Goal: Information Seeking & Learning: Learn about a topic

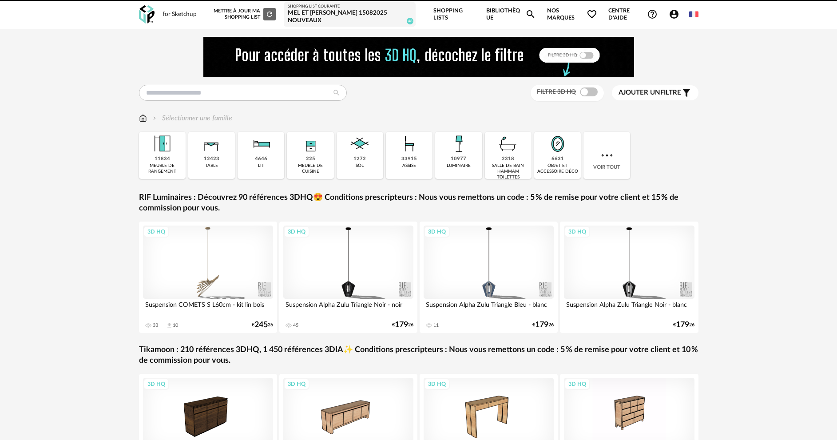
click at [375, 11] on div "MEL ET [PERSON_NAME] 15082025 nouveaux" at bounding box center [350, 17] width 124 height 16
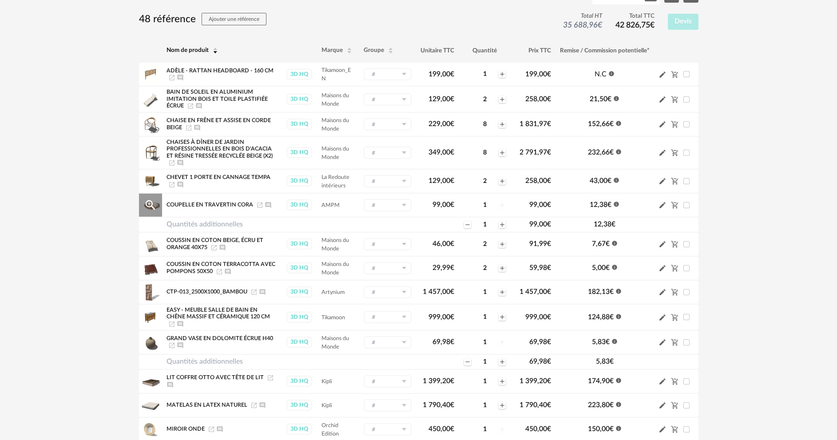
scroll to position [133, 0]
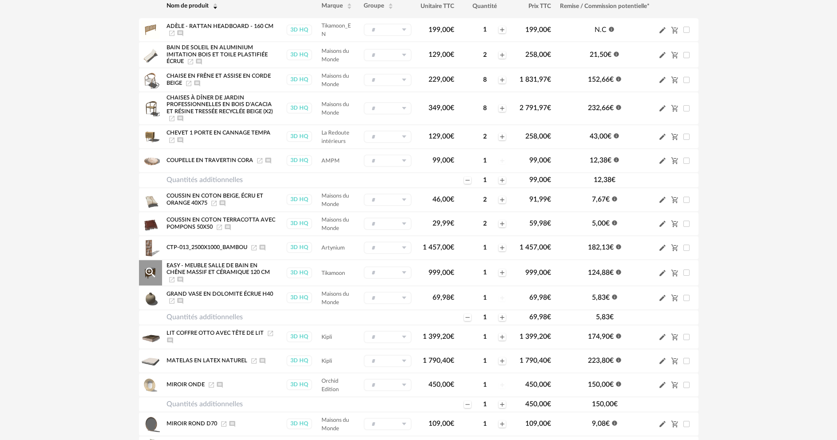
click at [184, 276] on icon "Ajouter un commentaire" at bounding box center [180, 279] width 7 height 7
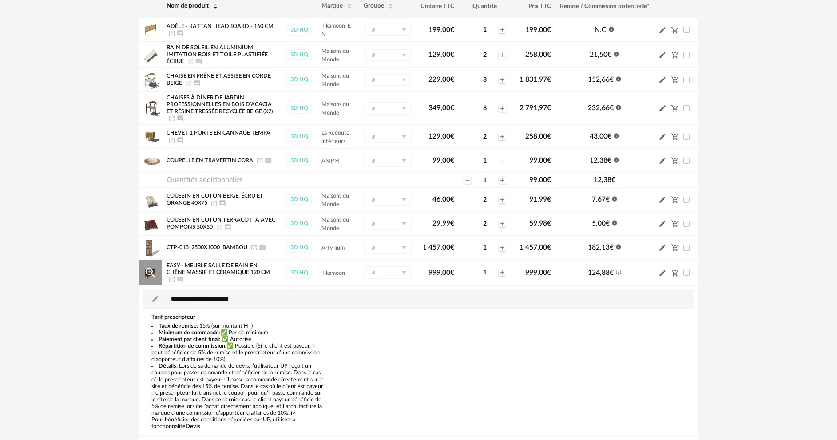
click at [175, 276] on icon "Launch icon" at bounding box center [171, 279] width 7 height 7
click at [175, 277] on icon "Launch icon" at bounding box center [171, 279] width 5 height 5
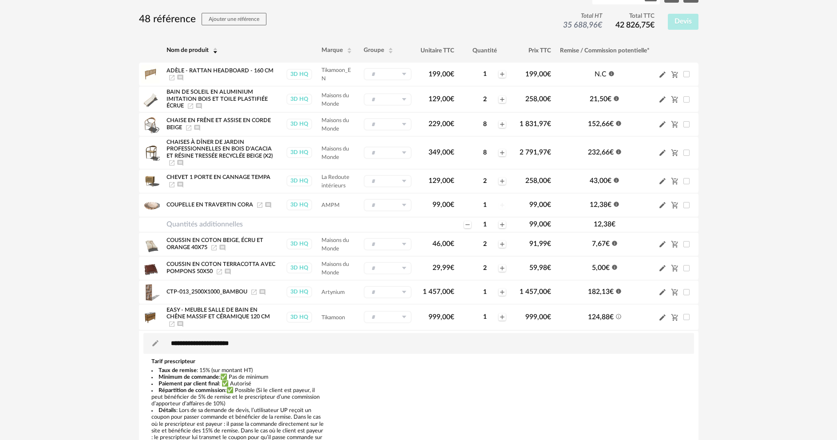
scroll to position [0, 0]
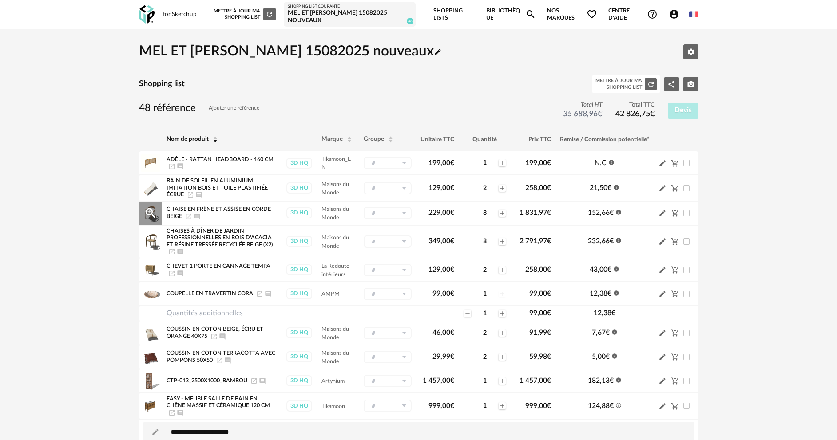
click at [189, 217] on icon "Launch icon" at bounding box center [188, 216] width 5 height 5
click at [171, 251] on icon "Launch icon" at bounding box center [171, 251] width 7 height 7
click at [172, 165] on icon "Launch icon" at bounding box center [171, 166] width 7 height 7
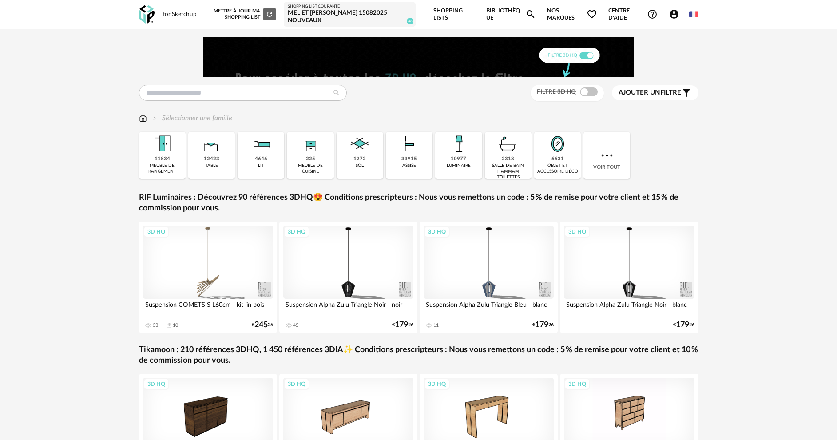
click at [323, 16] on div "MEL ET [PERSON_NAME] 15082025 nouveaux" at bounding box center [350, 17] width 124 height 16
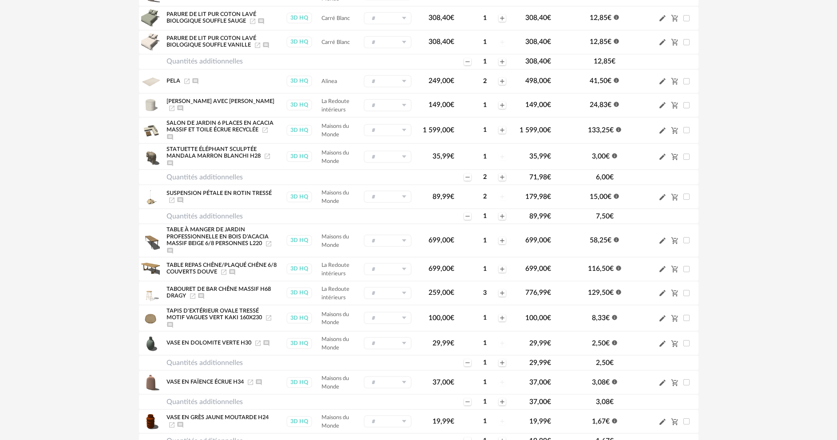
scroll to position [527, 0]
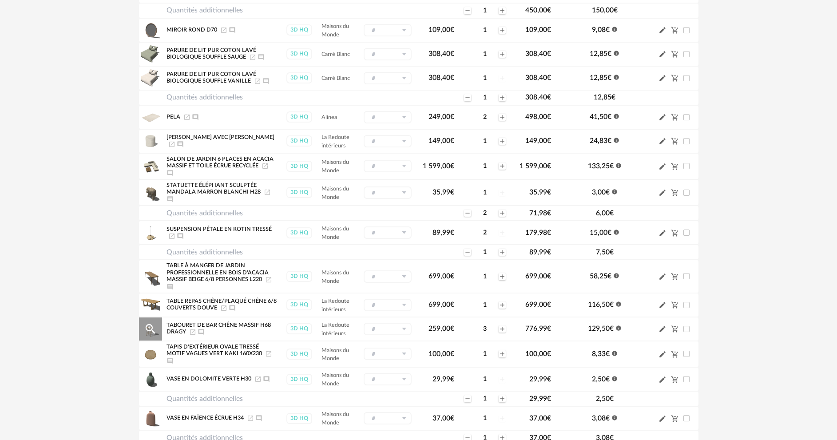
click at [193, 330] on icon "Launch icon" at bounding box center [192, 332] width 5 height 5
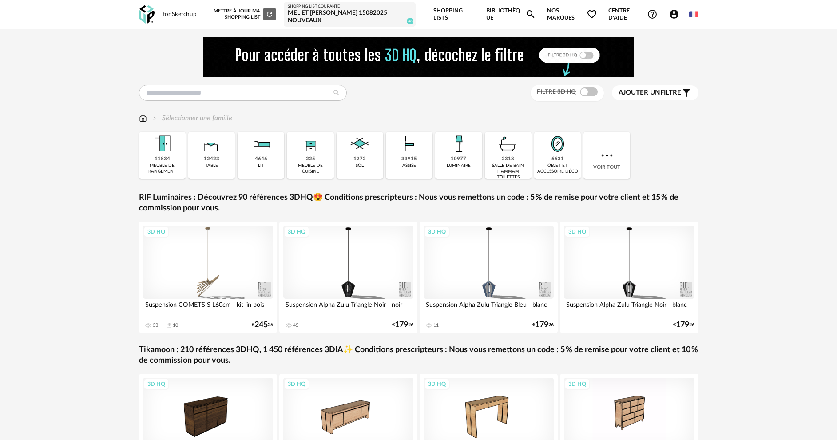
click at [317, 16] on div "MEL ET [PERSON_NAME] 15082025 nouveaux" at bounding box center [350, 17] width 124 height 16
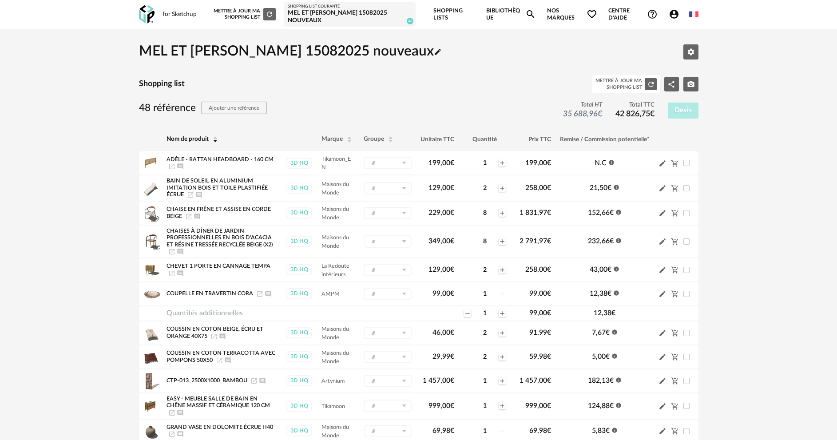
click at [498, 13] on link "Bibliothèque Magnify icon" at bounding box center [511, 14] width 50 height 29
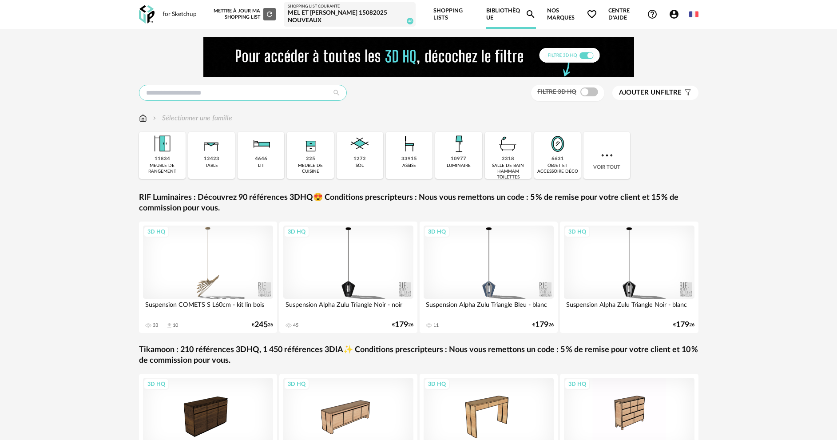
click at [321, 88] on input "text" at bounding box center [243, 93] width 208 height 16
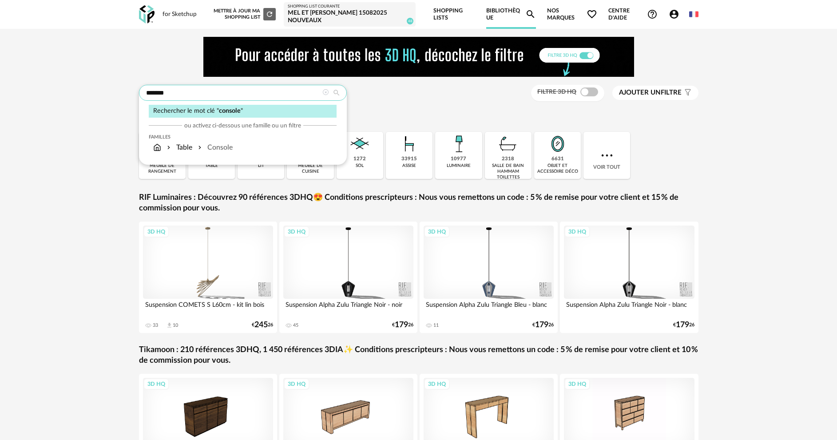
type input "*******"
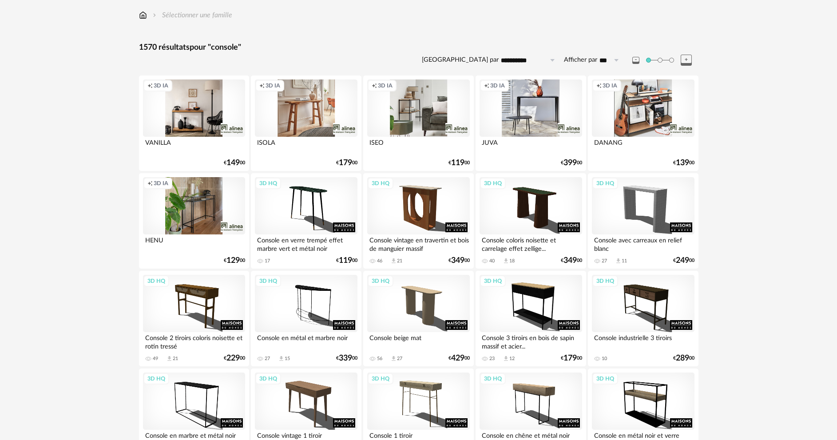
scroll to position [19, 0]
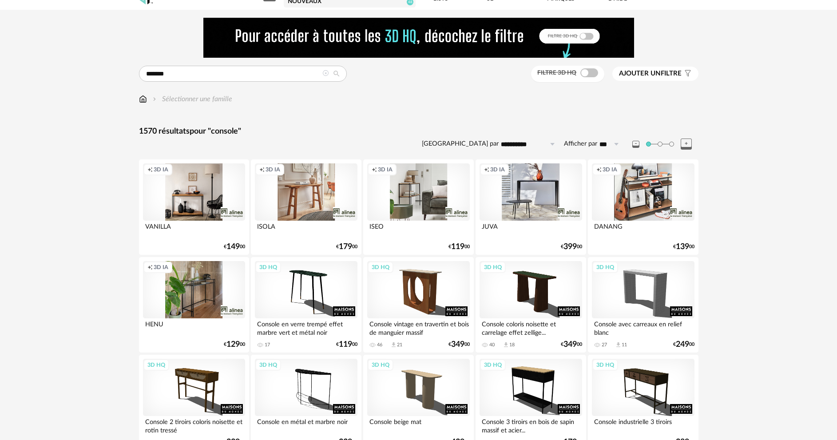
click at [633, 72] on span "Ajouter un" at bounding box center [640, 73] width 42 height 7
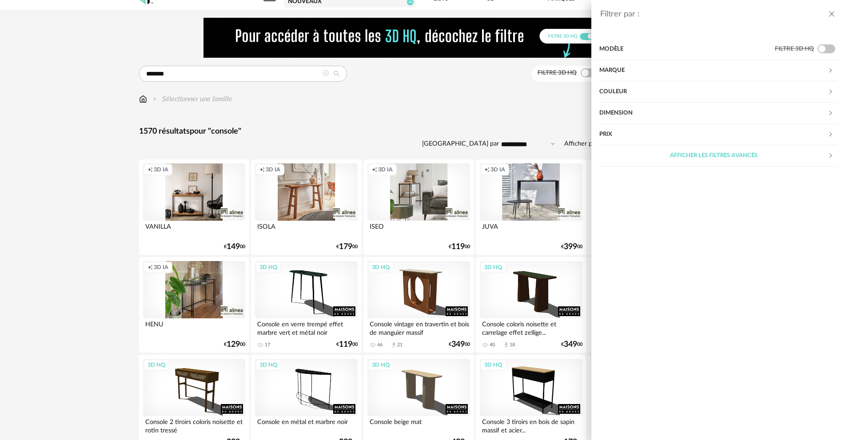
click at [617, 70] on div "Marque" at bounding box center [713, 70] width 228 height 21
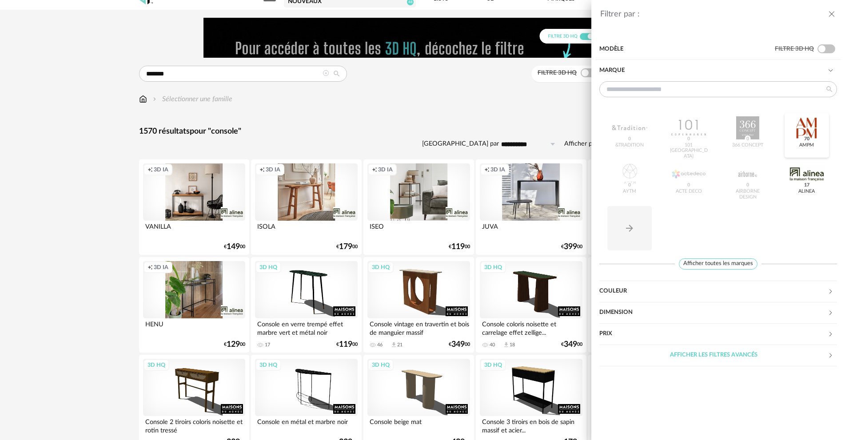
click at [810, 136] on span "70" at bounding box center [806, 138] width 8 height 7
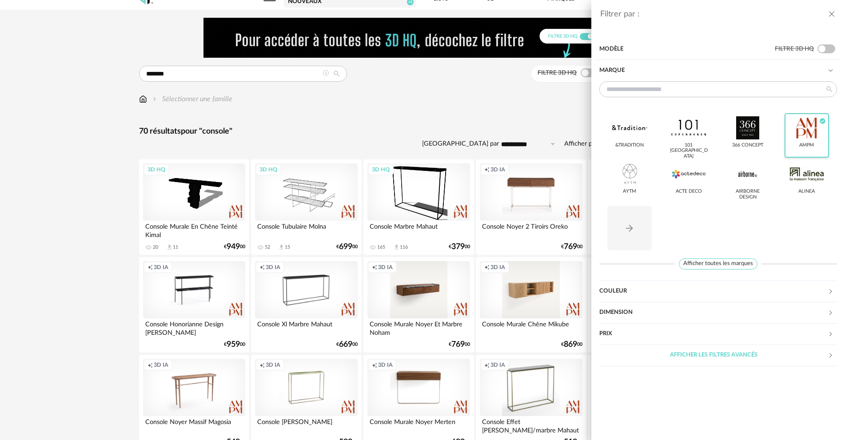
click at [502, 109] on div "Filtrer par : Modèle Filtre 3D HQ Marque &tradition 101 Copenhagen 366 Concept …" at bounding box center [422, 220] width 845 height 440
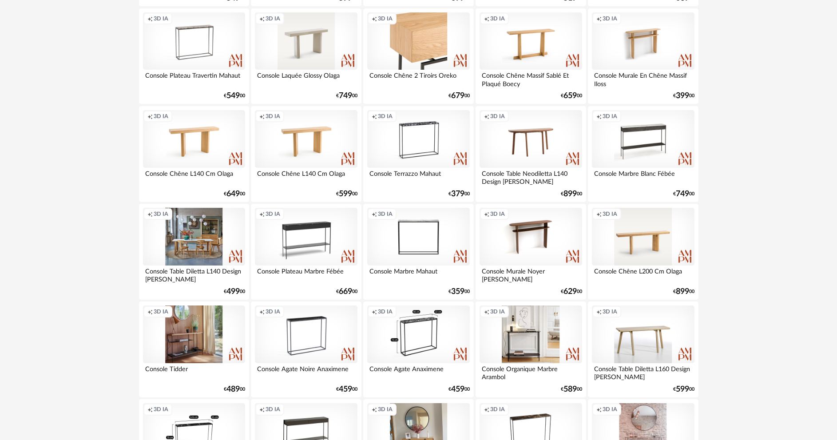
scroll to position [286, 0]
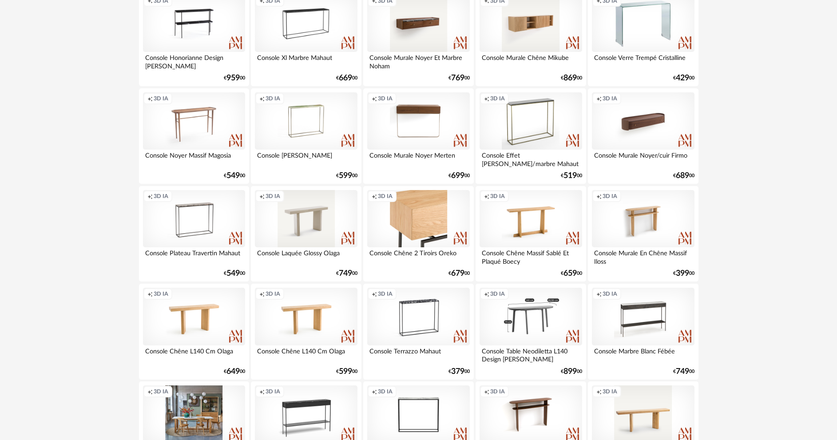
click at [518, 319] on div "Creation icon 3D IA" at bounding box center [531, 317] width 102 height 58
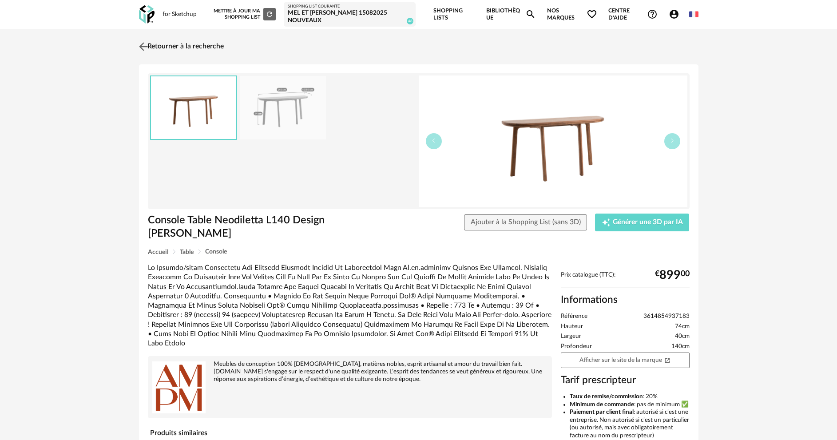
click at [203, 46] on link "Retourner à la recherche" at bounding box center [180, 47] width 87 height 20
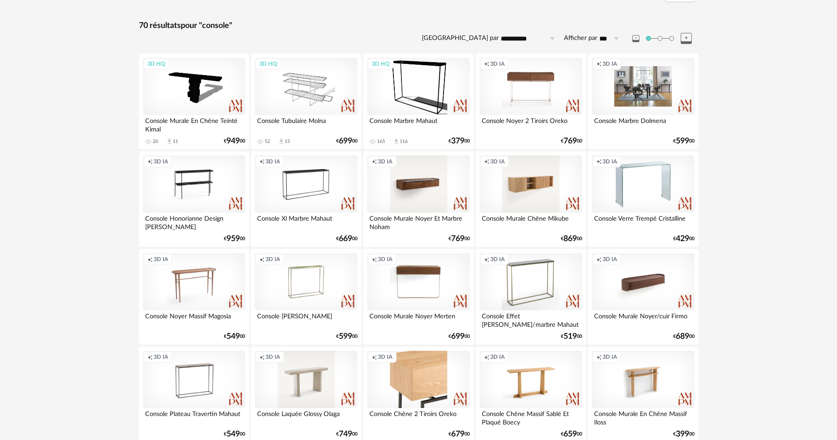
scroll to position [121, 0]
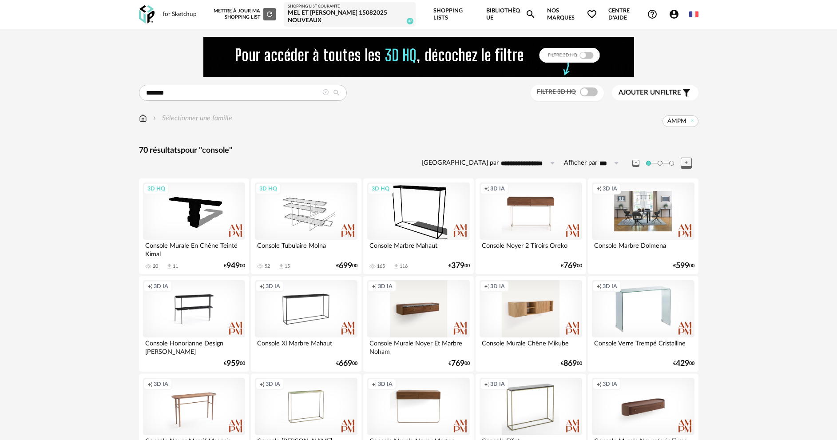
click at [334, 16] on div "MEL ET [PERSON_NAME] 15082025 nouveaux" at bounding box center [350, 17] width 124 height 16
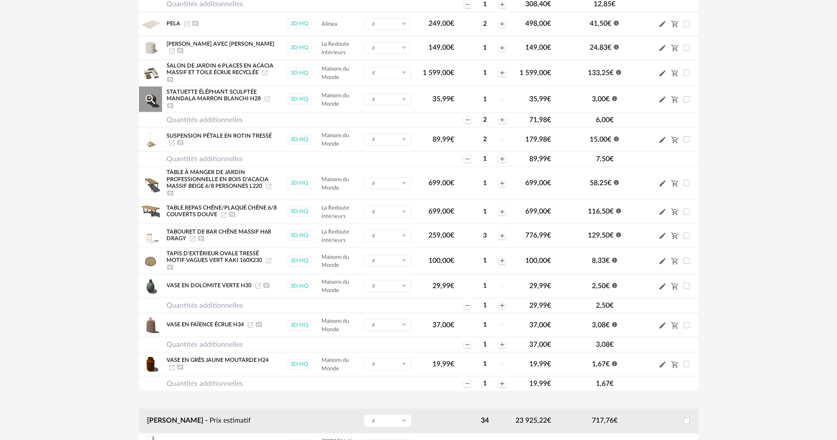
scroll to position [622, 0]
click at [224, 211] on icon "Launch icon" at bounding box center [223, 213] width 5 height 5
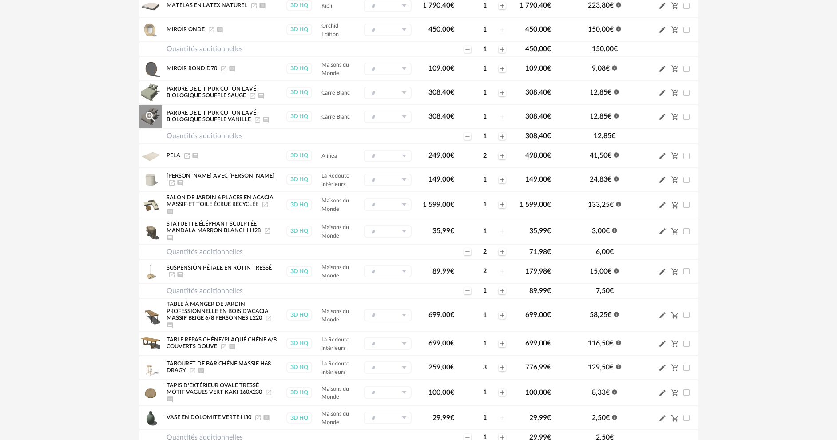
scroll to position [577, 0]
